Goal: Information Seeking & Learning: Stay updated

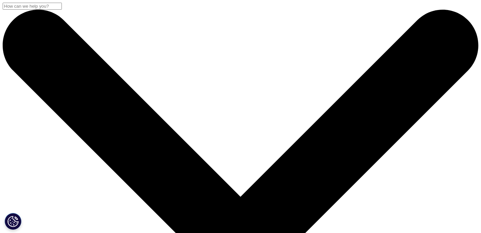
scroll to position [276, 0]
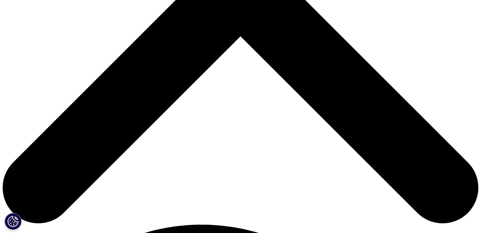
scroll to position [343, 394]
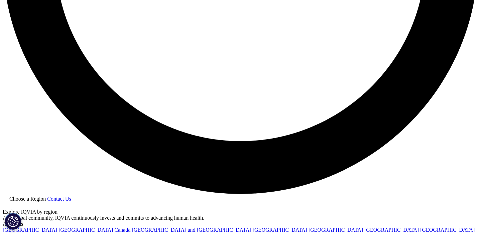
scroll to position [1153, 0]
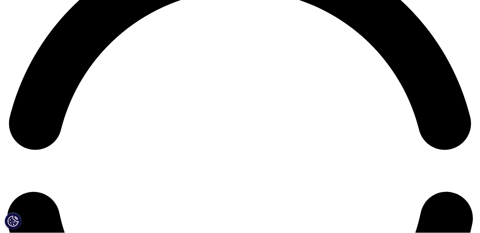
scroll to position [1021, 0]
